Goal: Transaction & Acquisition: Purchase product/service

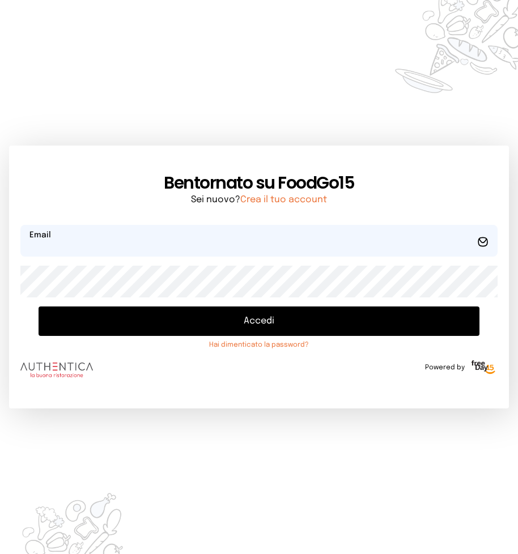
type input "**********"
click at [259, 324] on button "Accedi" at bounding box center [259, 321] width 441 height 29
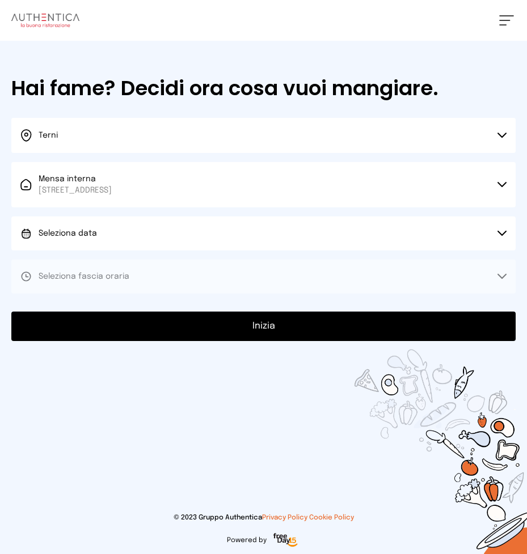
drag, startPoint x: 500, startPoint y: 232, endPoint x: 417, endPoint y: 202, distance: 87.7
click at [498, 232] on icon at bounding box center [501, 234] width 9 height 6
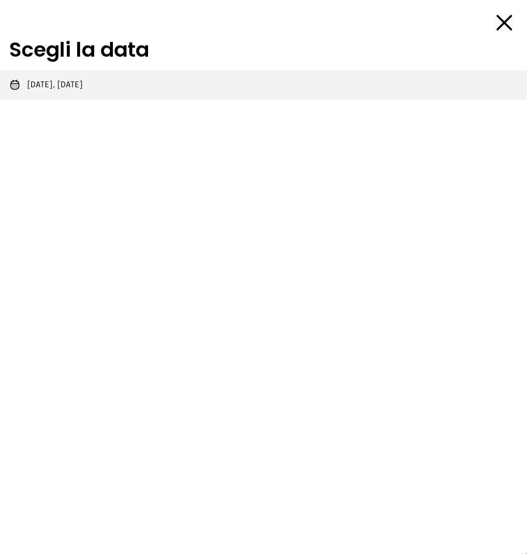
drag, startPoint x: 35, startPoint y: 83, endPoint x: 60, endPoint y: 117, distance: 42.5
click at [34, 83] on span "[DATE], [DATE]" at bounding box center [55, 84] width 56 height 11
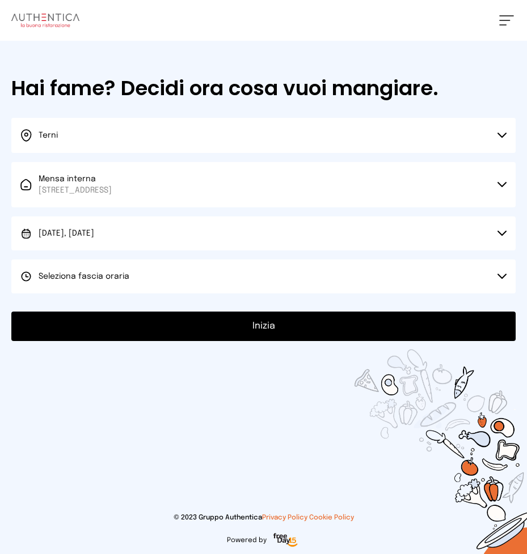
click at [497, 276] on icon at bounding box center [501, 277] width 9 height 6
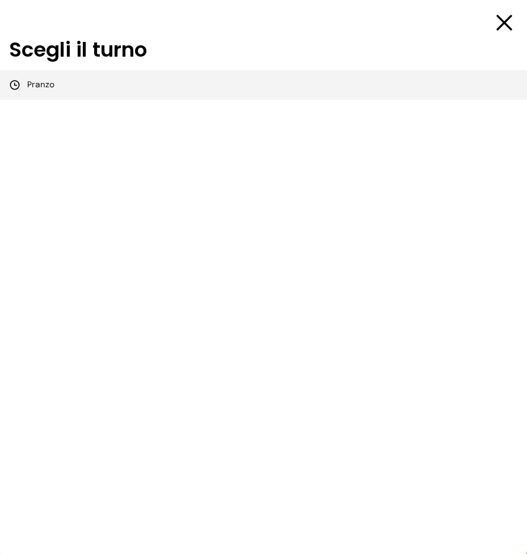
click at [37, 86] on span "Pranzo" at bounding box center [40, 84] width 27 height 11
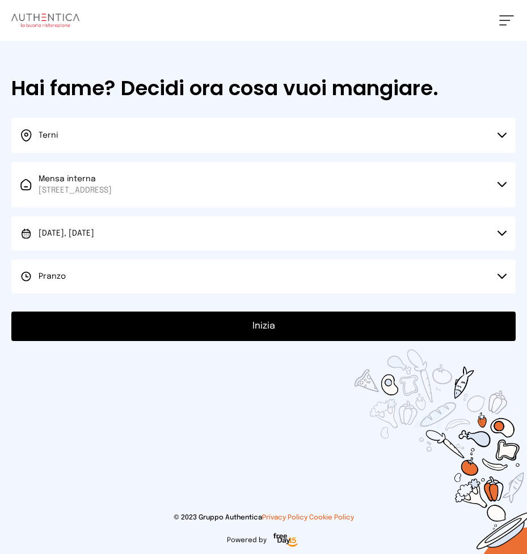
click at [269, 325] on button "Inizia" at bounding box center [263, 326] width 504 height 29
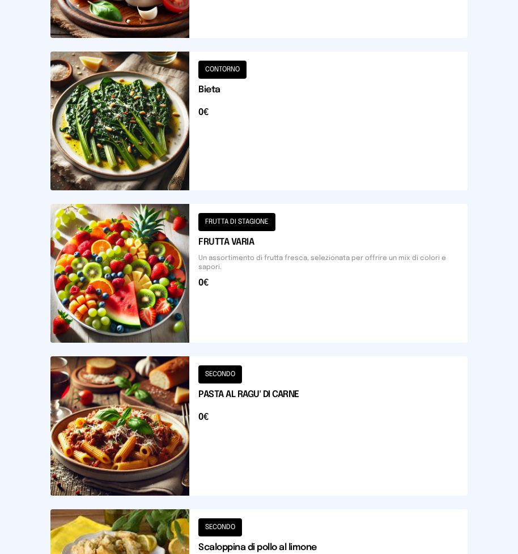
scroll to position [1187, 0]
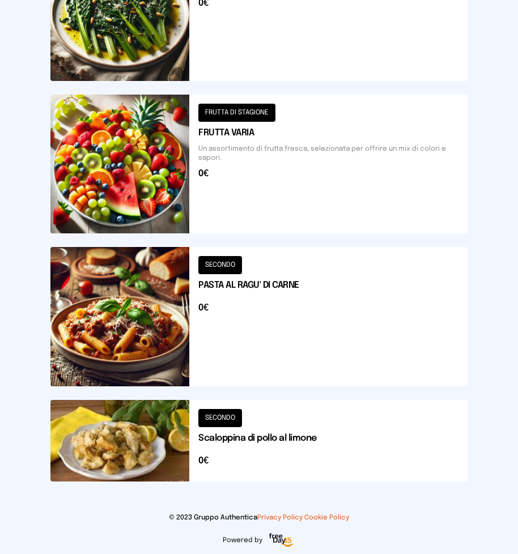
click at [160, 433] on button at bounding box center [258, 441] width 417 height 82
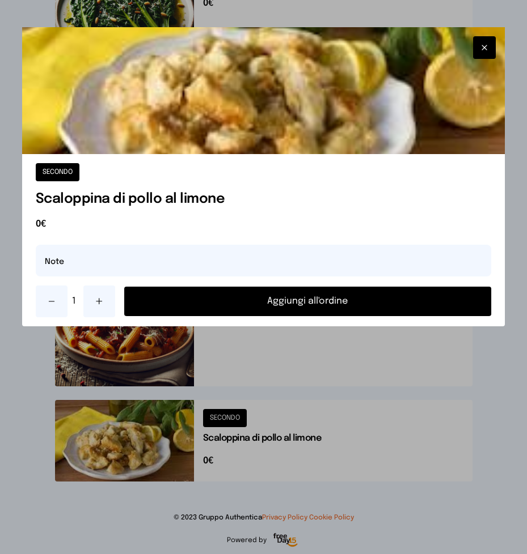
click at [275, 303] on button "Aggiungi all'ordine" at bounding box center [307, 301] width 367 height 29
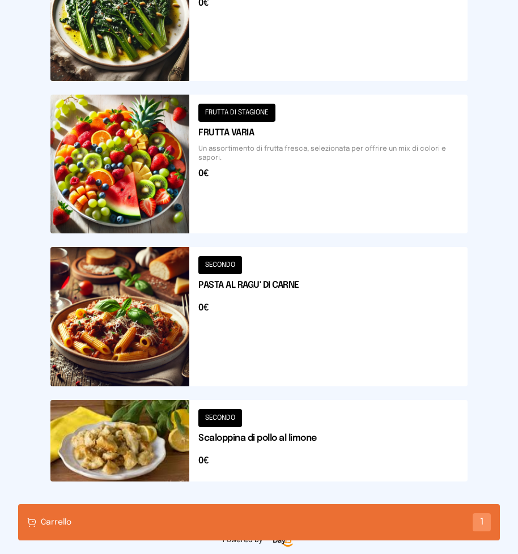
click at [160, 320] on button at bounding box center [258, 316] width 417 height 139
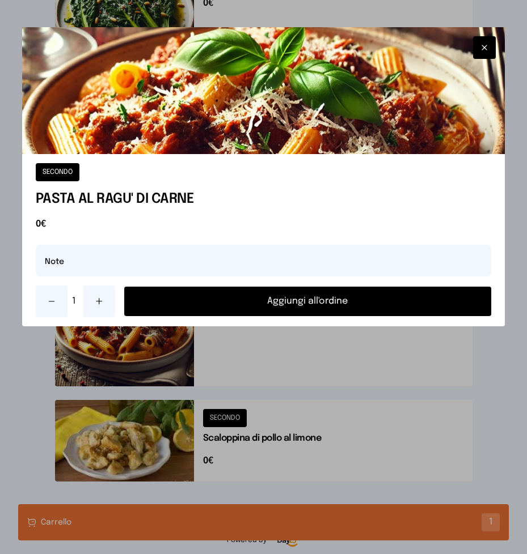
click at [245, 306] on button "Aggiungi all'ordine" at bounding box center [307, 301] width 367 height 29
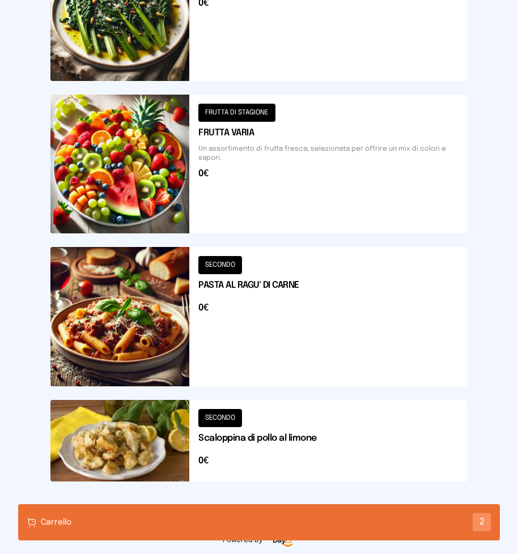
scroll to position [903, 0]
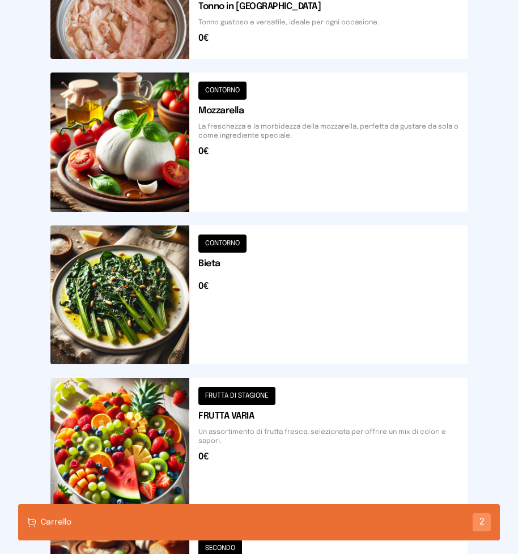
click at [276, 161] on button at bounding box center [258, 142] width 417 height 139
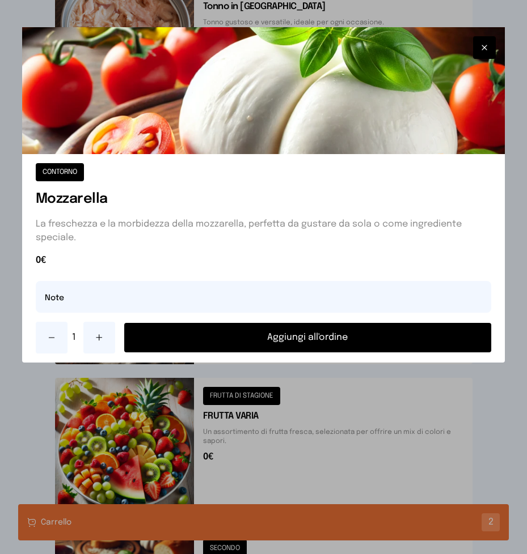
click at [299, 342] on button "Aggiungi all'ordine" at bounding box center [307, 337] width 367 height 29
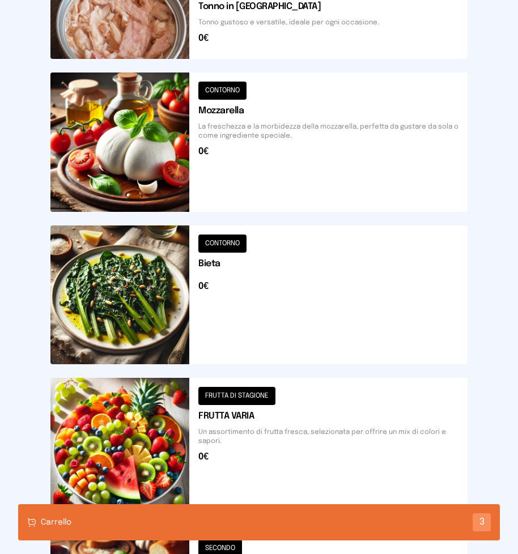
click at [252, 519] on div "Carrello 3" at bounding box center [259, 523] width 482 height 36
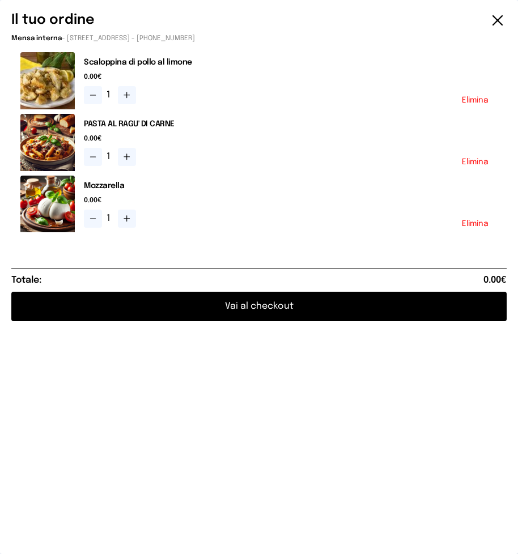
click at [262, 303] on button "Vai al checkout" at bounding box center [259, 306] width 496 height 29
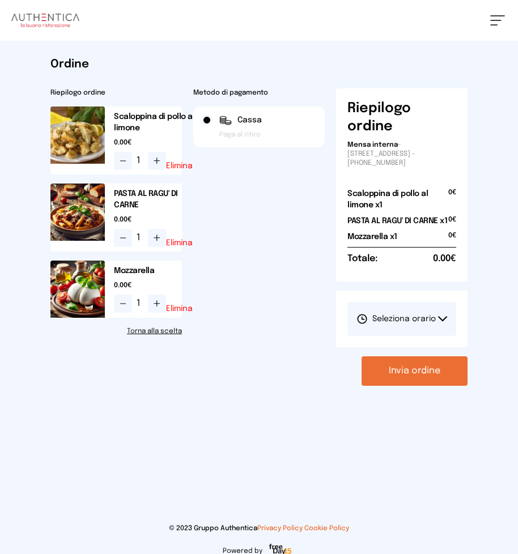
drag, startPoint x: 442, startPoint y: 319, endPoint x: 437, endPoint y: 315, distance: 6.5
click at [439, 318] on icon at bounding box center [442, 319] width 9 height 6
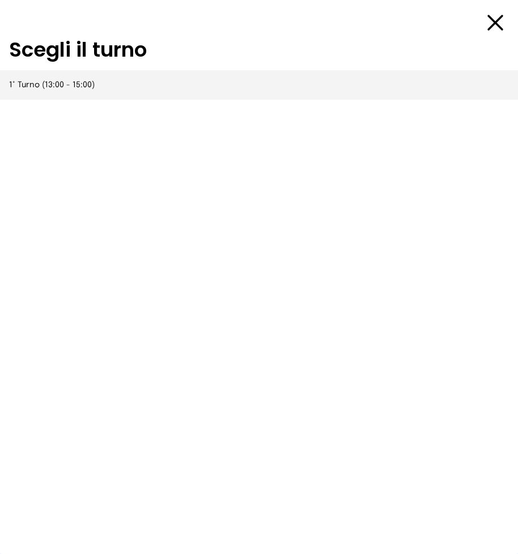
click at [45, 83] on span "1° Turno (13:00 - 15:00)" at bounding box center [52, 84] width 86 height 11
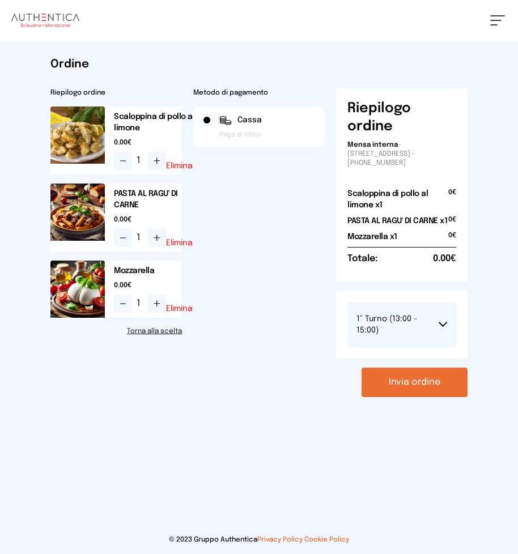
drag, startPoint x: 403, startPoint y: 382, endPoint x: 283, endPoint y: 424, distance: 127.3
click at [403, 382] on button "Invia ordine" at bounding box center [415, 382] width 106 height 29
